Goal: Transaction & Acquisition: Purchase product/service

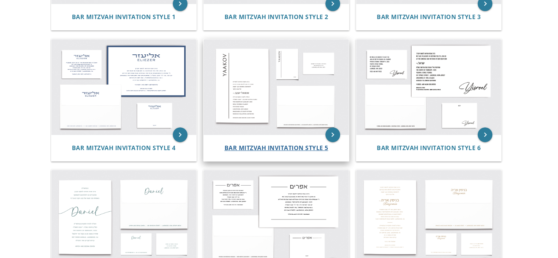
scroll to position [296, 0]
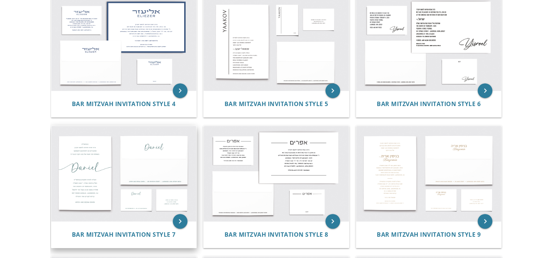
click at [160, 158] on img at bounding box center [123, 173] width 145 height 95
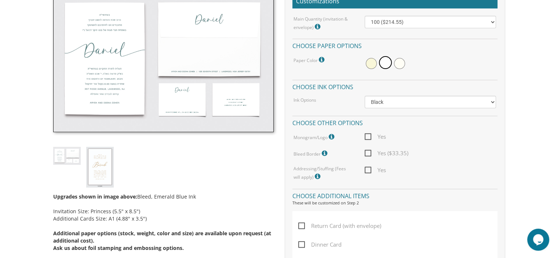
scroll to position [232, 0]
click at [369, 138] on span "Yes" at bounding box center [375, 136] width 21 height 9
click at [369, 138] on input "Yes" at bounding box center [367, 135] width 5 height 5
checkbox input "true"
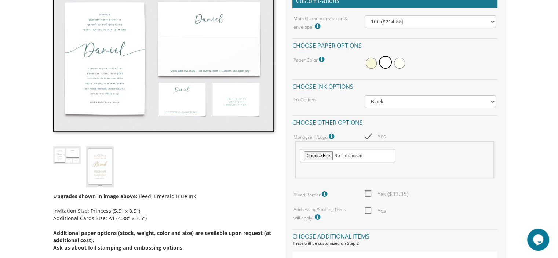
click at [235, 150] on div "Upgrades shown in image above: Bleed, Emerald Blue Ink Invitation Size: Princes…" at bounding box center [164, 121] width 232 height 270
click at [97, 164] on img at bounding box center [100, 166] width 28 height 41
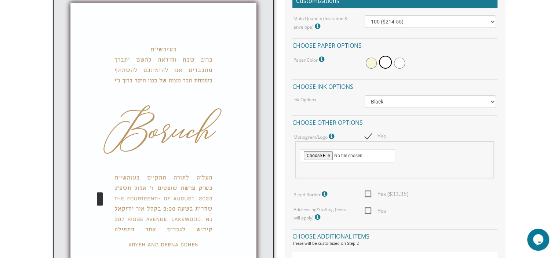
click at [91, 180] on img at bounding box center [163, 149] width 220 height 327
click at [70, 158] on img at bounding box center [163, 149] width 220 height 327
drag, startPoint x: 126, startPoint y: 168, endPoint x: 245, endPoint y: 77, distance: 149.7
click at [245, 77] on img at bounding box center [163, 149] width 220 height 327
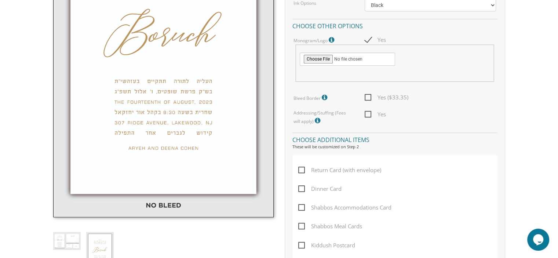
scroll to position [337, 0]
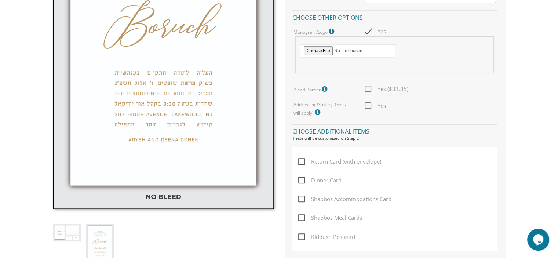
click at [63, 229] on img at bounding box center [67, 232] width 28 height 18
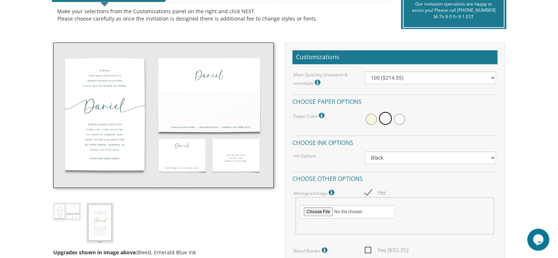
scroll to position [216, 0]
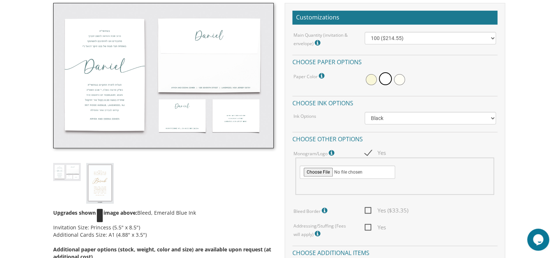
click at [106, 183] on img at bounding box center [100, 183] width 28 height 41
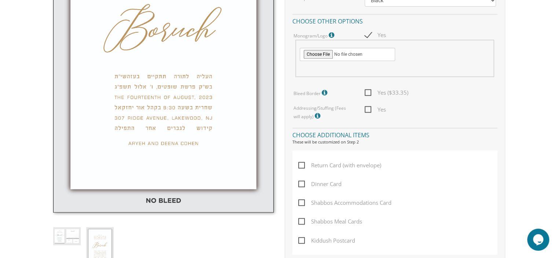
scroll to position [334, 0]
click at [69, 236] on img at bounding box center [67, 235] width 28 height 18
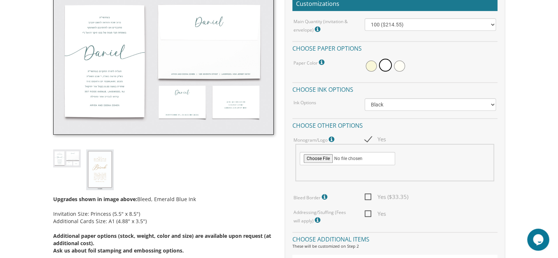
scroll to position [227, 0]
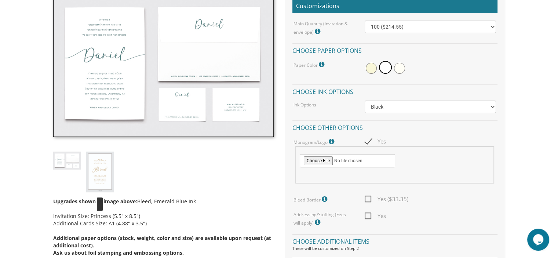
click at [100, 166] on img at bounding box center [100, 172] width 28 height 41
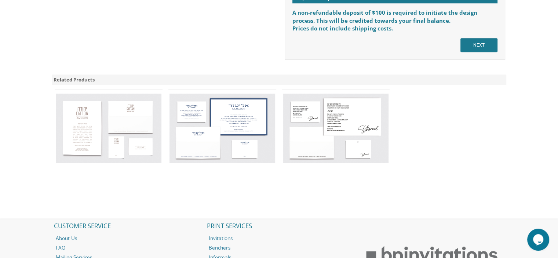
scroll to position [747, 0]
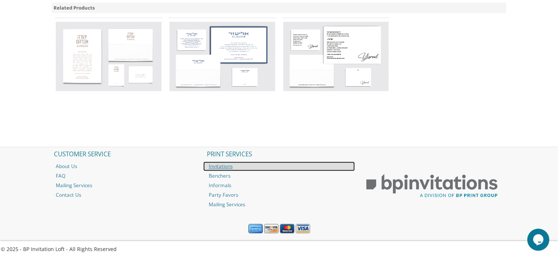
click at [235, 166] on link "Invitations" at bounding box center [279, 166] width 152 height 10
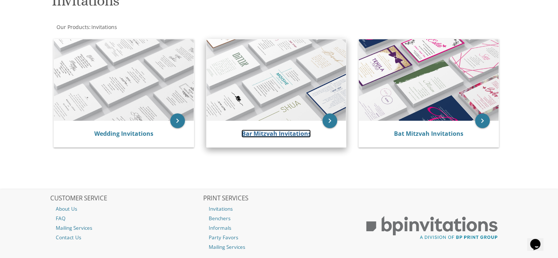
click at [270, 131] on link "Bar Mitzvah Invitations" at bounding box center [275, 134] width 69 height 8
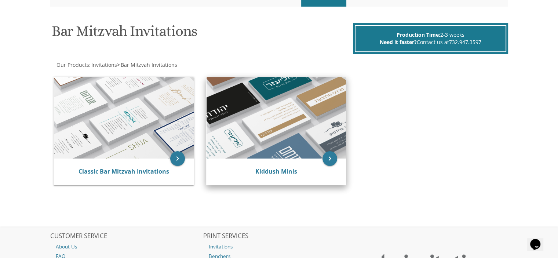
click at [261, 128] on img at bounding box center [277, 117] width 140 height 81
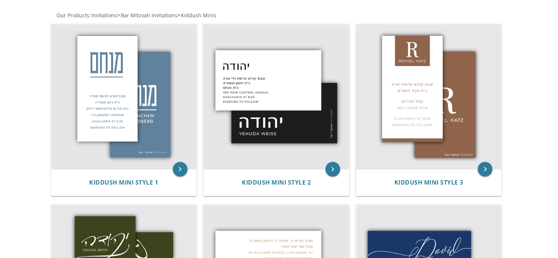
scroll to position [136, 0]
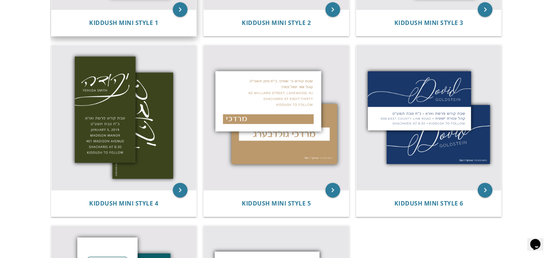
scroll to position [297, 0]
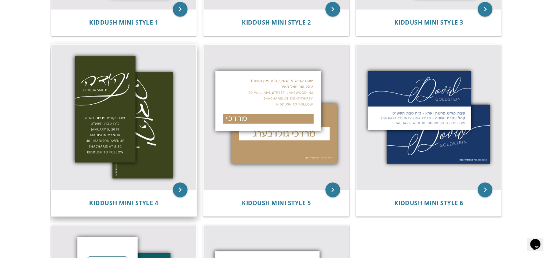
click at [164, 142] on img at bounding box center [123, 117] width 145 height 145
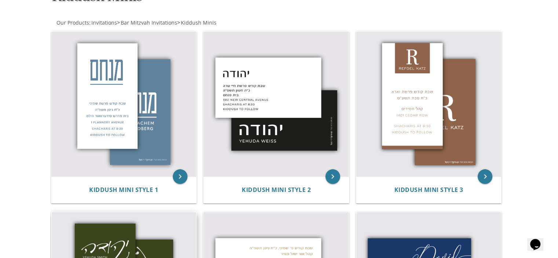
scroll to position [129, 0]
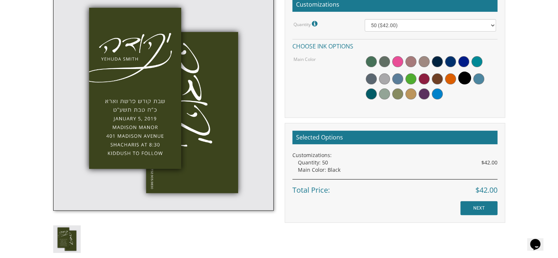
scroll to position [228, 0]
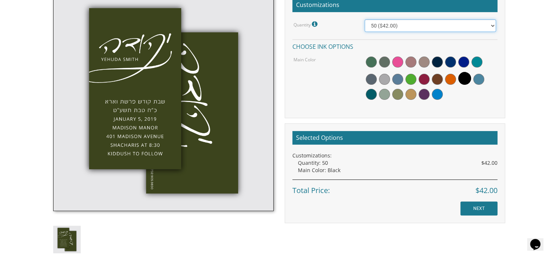
click at [427, 26] on select "50 ($42.00) 100 ($48.00) 150 ($54.00) 200 ($60.00) 250 ($66.00) 300 ($72.00)" at bounding box center [430, 25] width 131 height 12
click at [275, 72] on div "Double-Sided Card Size: (3.5" x 2")" at bounding box center [164, 130] width 232 height 281
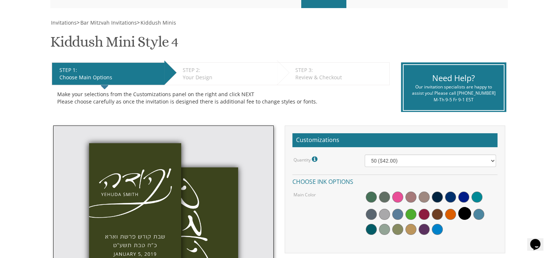
scroll to position [98, 0]
